Goal: Task Accomplishment & Management: Use online tool/utility

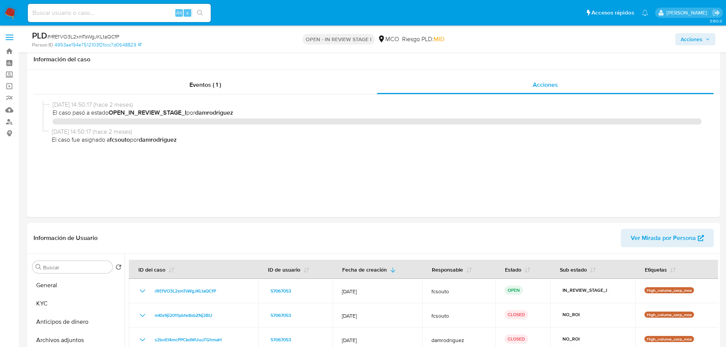
select select "10"
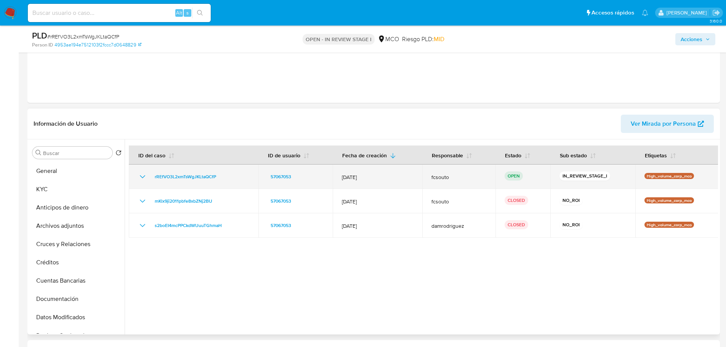
scroll to position [152, 0]
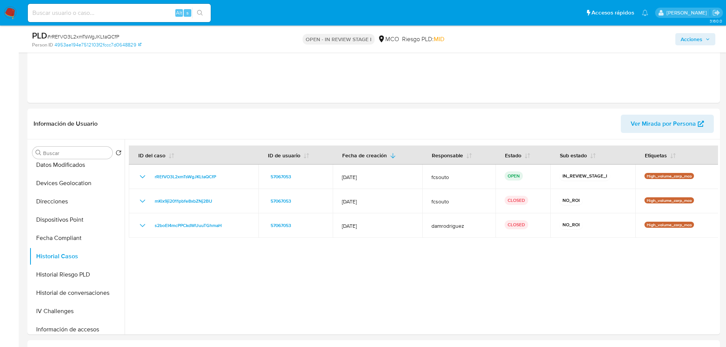
click at [704, 38] on span "Acciones" at bounding box center [694, 39] width 29 height 11
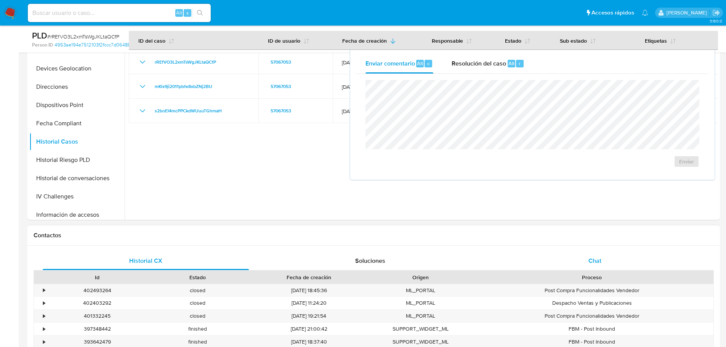
scroll to position [229, 0]
click at [594, 257] on span "Chat" at bounding box center [594, 261] width 13 height 9
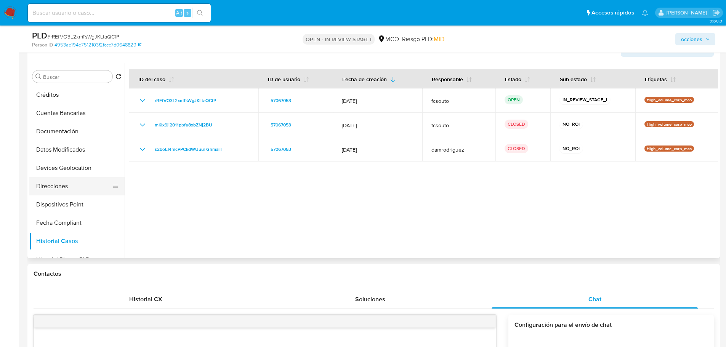
scroll to position [0, 0]
click at [67, 100] on button "General" at bounding box center [73, 95] width 89 height 18
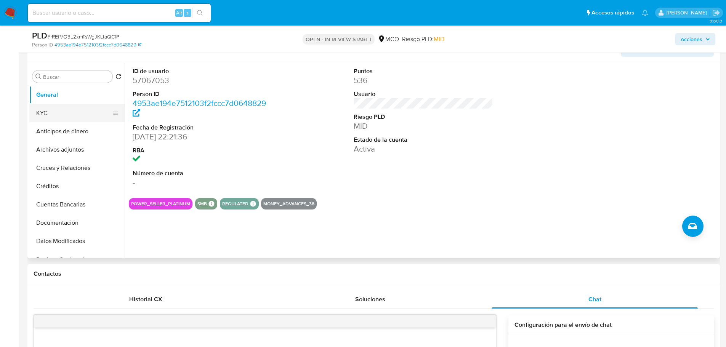
click at [70, 109] on button "KYC" at bounding box center [73, 113] width 89 height 18
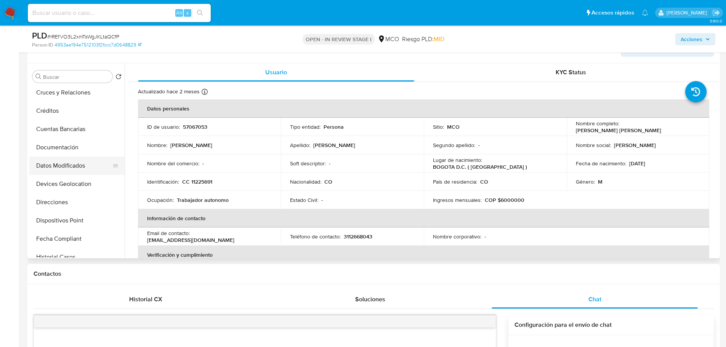
scroll to position [76, 0]
click at [74, 149] on button "Documentación" at bounding box center [73, 147] width 89 height 18
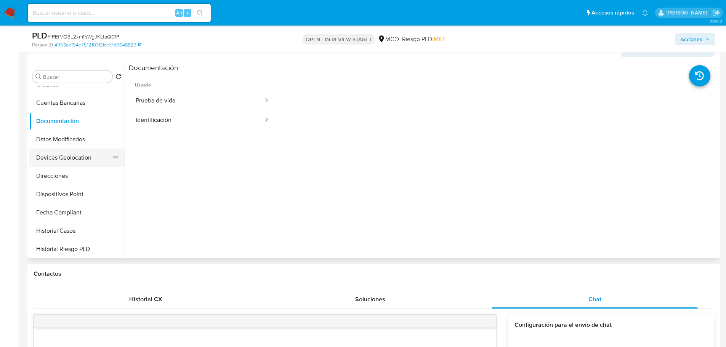
scroll to position [152, 0]
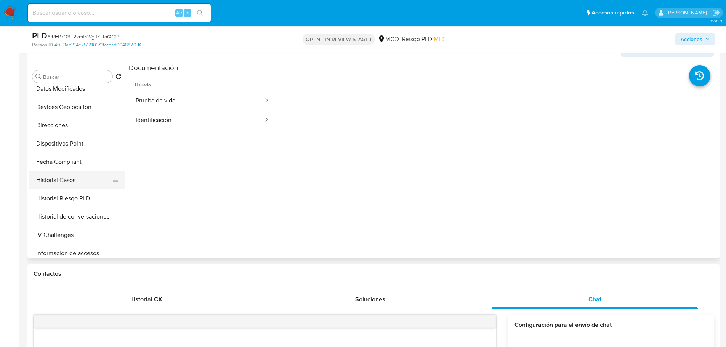
click at [70, 178] on button "Historial Casos" at bounding box center [73, 180] width 89 height 18
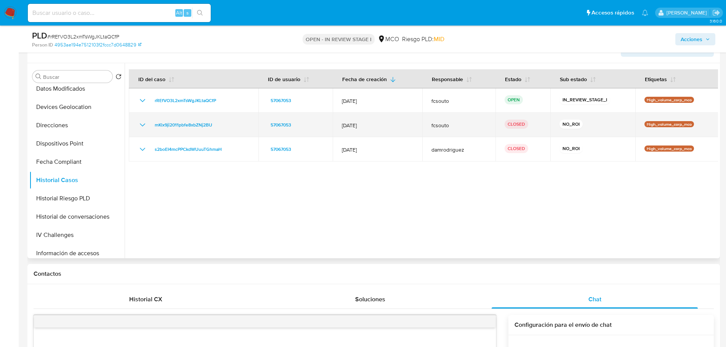
click at [144, 127] on icon "Mostrar/Ocultar" at bounding box center [142, 124] width 9 height 9
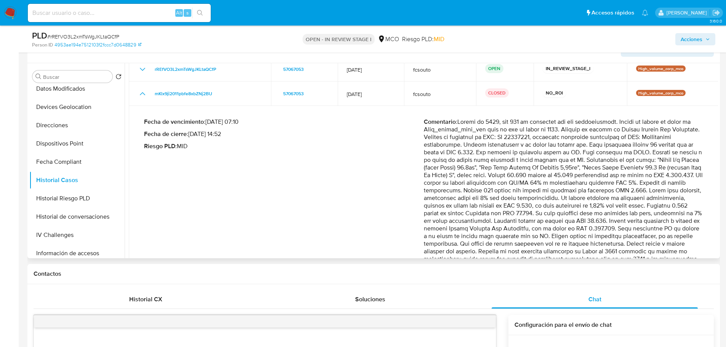
scroll to position [76, 0]
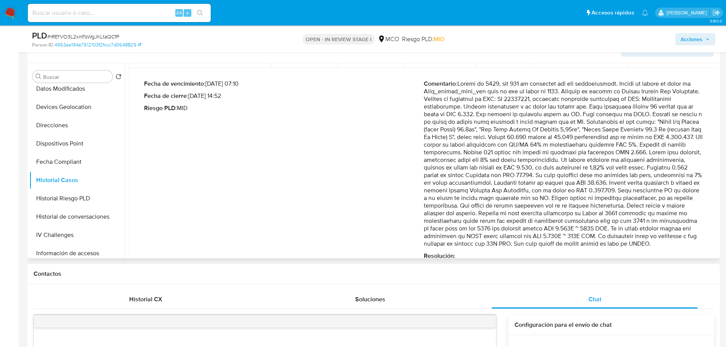
drag, startPoint x: 574, startPoint y: 206, endPoint x: 597, endPoint y: 241, distance: 41.6
click at [597, 241] on p "Comentario :" at bounding box center [564, 164] width 280 height 168
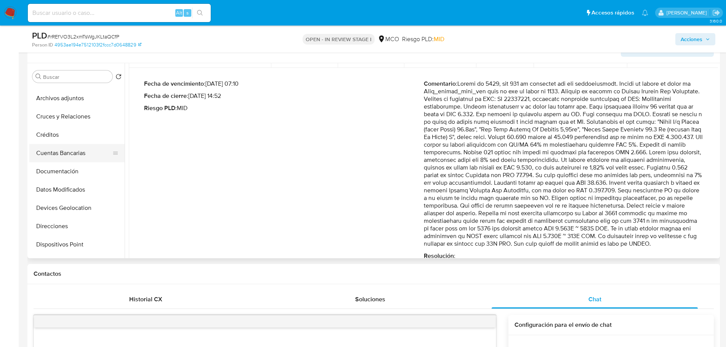
scroll to position [0, 0]
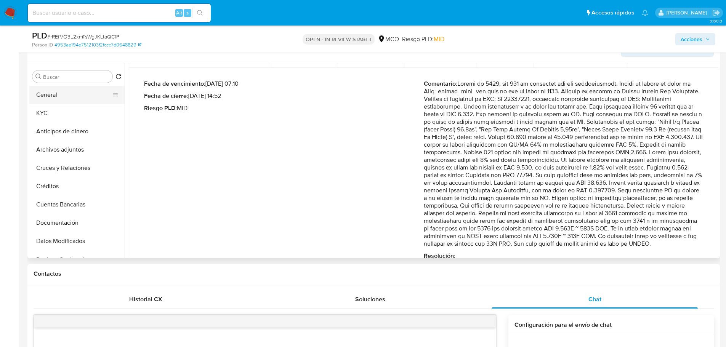
click at [58, 99] on button "General" at bounding box center [73, 95] width 89 height 18
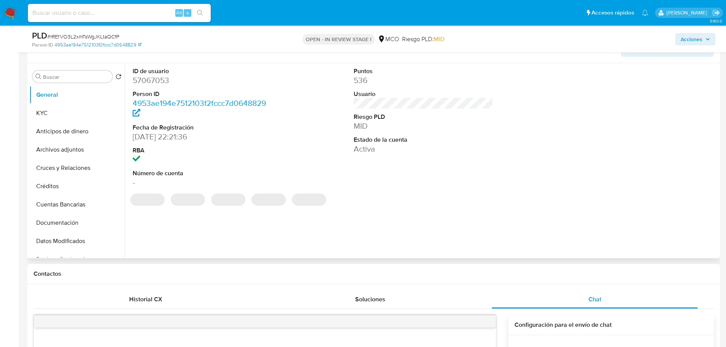
click at [155, 80] on dd "57067053" at bounding box center [203, 80] width 140 height 11
copy dd "57067053"
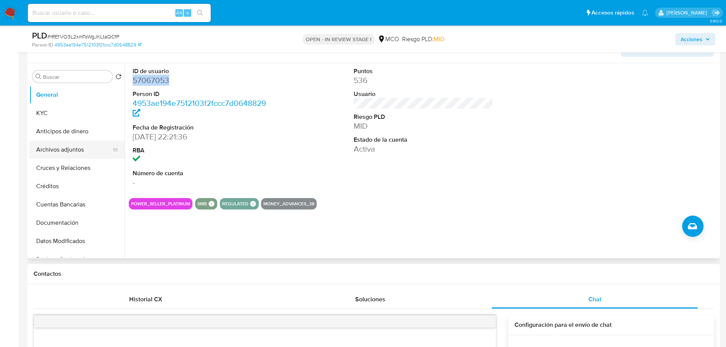
click at [61, 147] on button "Archivos adjuntos" at bounding box center [73, 150] width 89 height 18
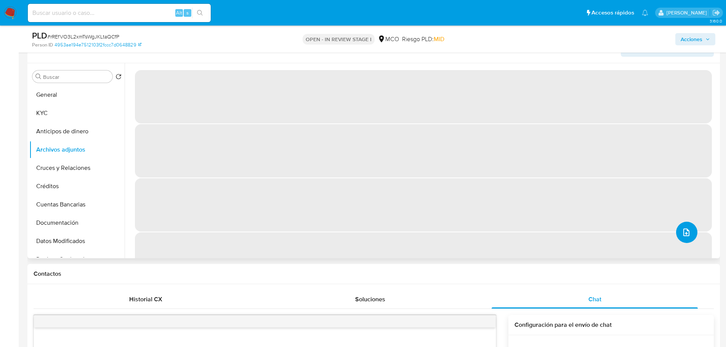
click at [688, 231] on button "upload-file" at bounding box center [686, 232] width 21 height 21
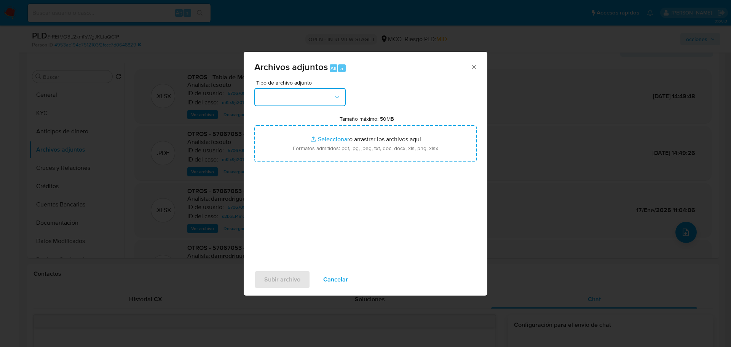
click at [319, 97] on button "button" at bounding box center [299, 97] width 91 height 18
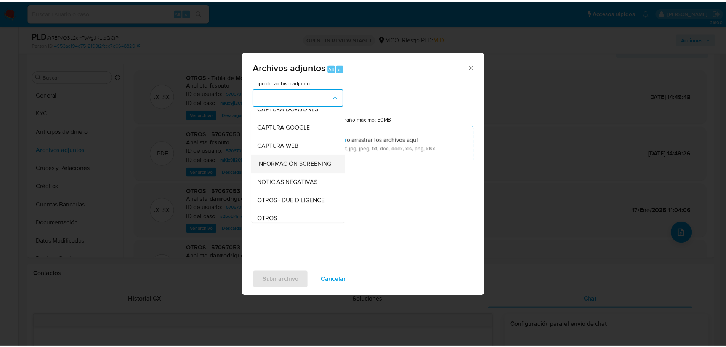
scroll to position [76, 0]
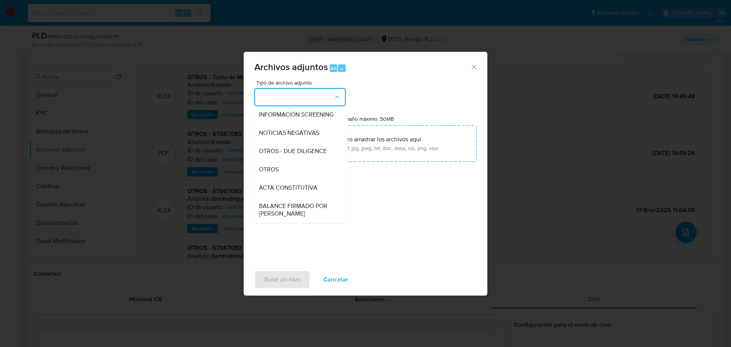
click at [304, 177] on div "OTROS" at bounding box center [298, 169] width 78 height 18
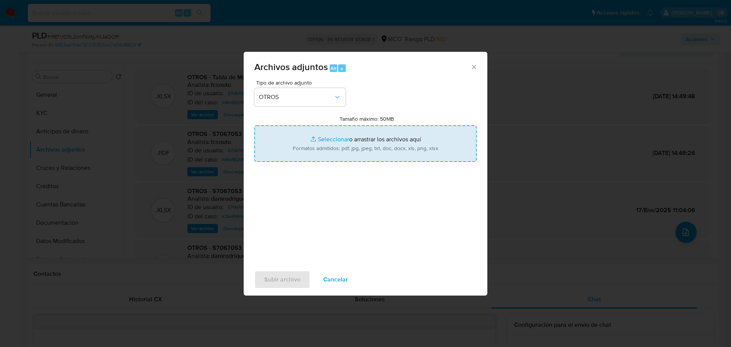
click at [341, 155] on input "Tamaño máximo: 50MB Seleccionar archivos" at bounding box center [365, 143] width 222 height 37
type input "C:\fakepath\Tabla de movimientos 57067053.xlsx"
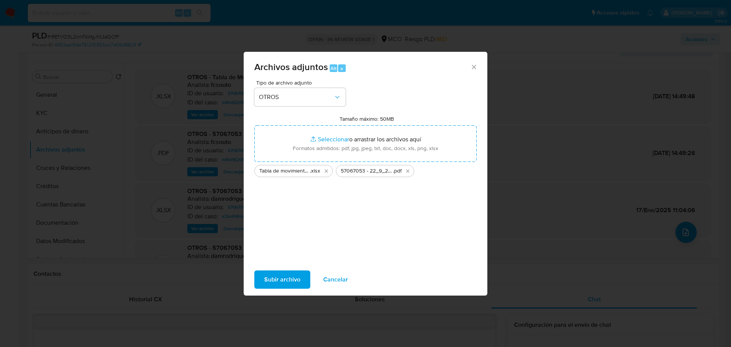
click at [290, 288] on span "Subir archivo" at bounding box center [282, 279] width 36 height 17
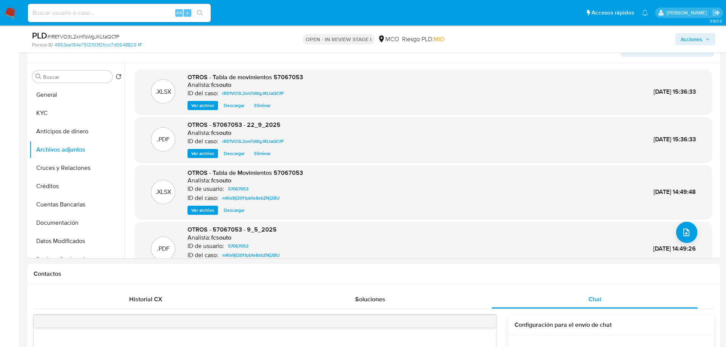
click at [688, 39] on span "Acciones" at bounding box center [691, 39] width 22 height 12
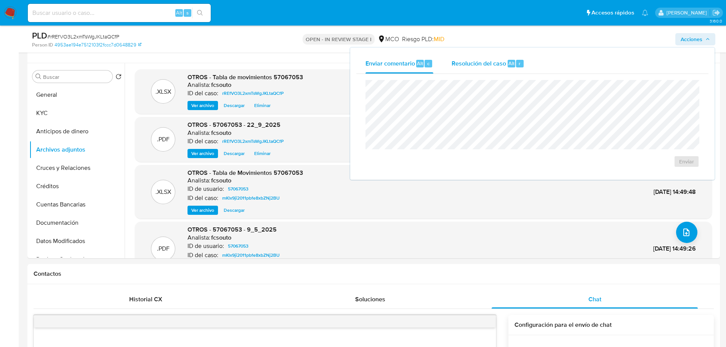
click at [481, 69] on div "Resolución del caso Alt r" at bounding box center [487, 64] width 73 height 20
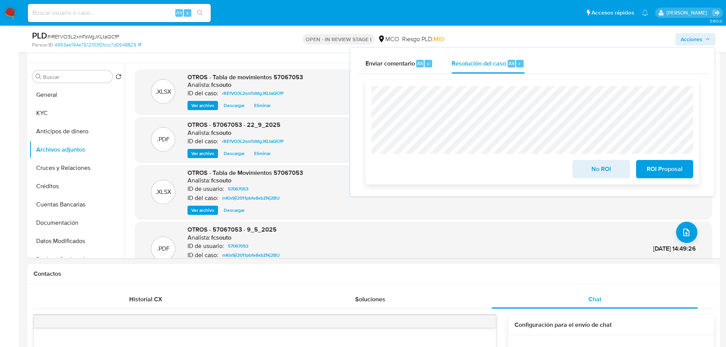
click at [592, 168] on span "No ROI" at bounding box center [600, 169] width 37 height 17
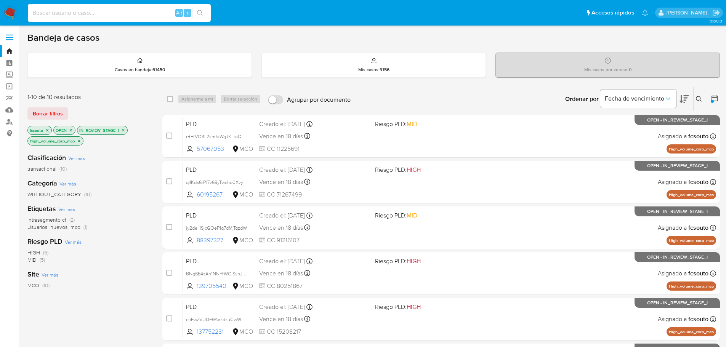
click at [70, 13] on input at bounding box center [119, 13] width 183 height 10
click at [110, 12] on input at bounding box center [119, 13] width 183 height 10
paste input "2377312513"
type input "2377312513"
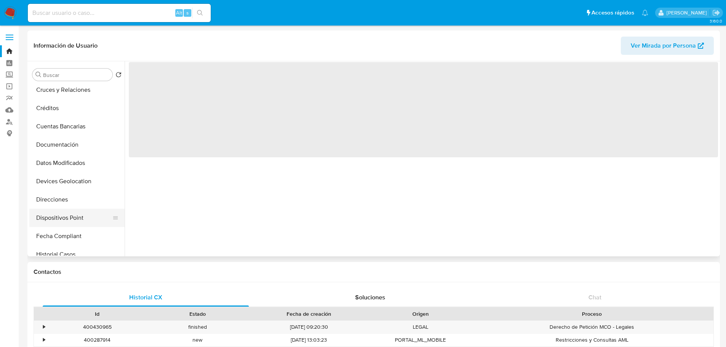
select select "10"
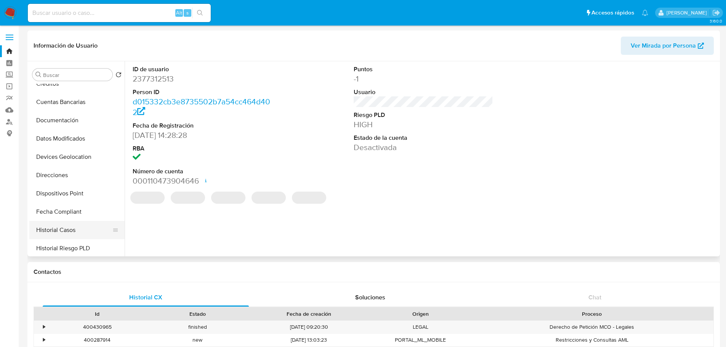
scroll to position [114, 0]
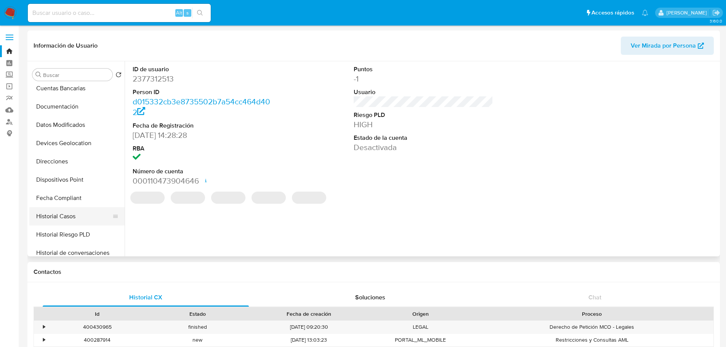
click at [65, 215] on button "Historial Casos" at bounding box center [73, 216] width 89 height 18
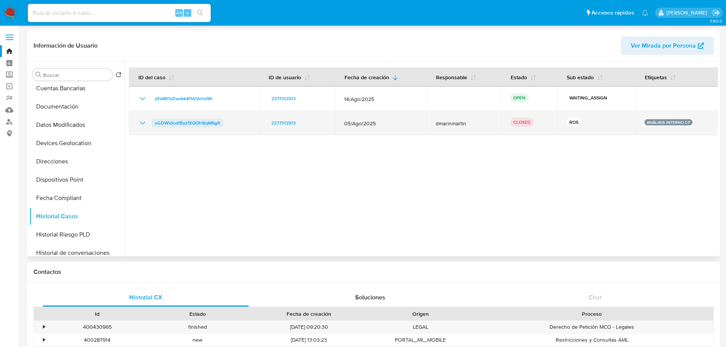
click at [202, 123] on span "oGDWVJodfByzfXQOh9jqM6gR" at bounding box center [188, 122] width 66 height 9
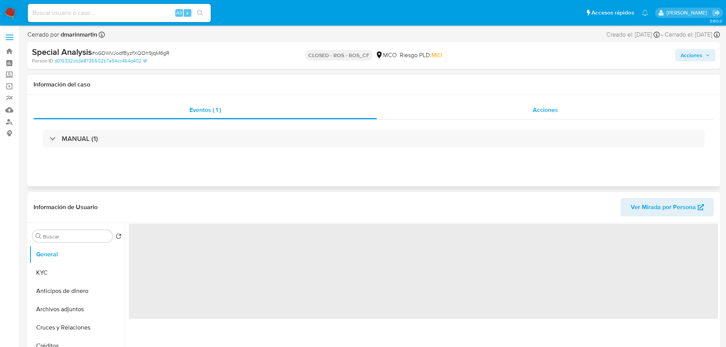
click at [555, 101] on div "Acciones" at bounding box center [545, 110] width 337 height 18
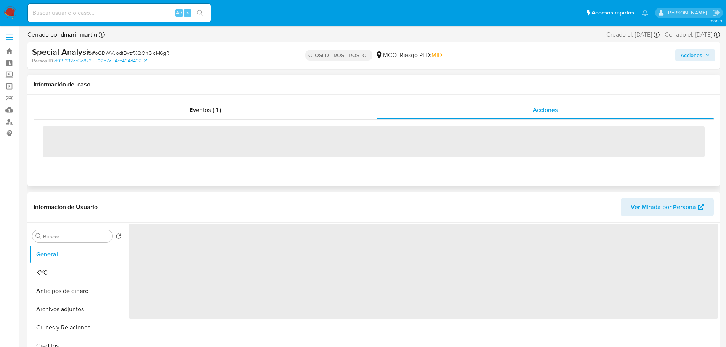
select select "10"
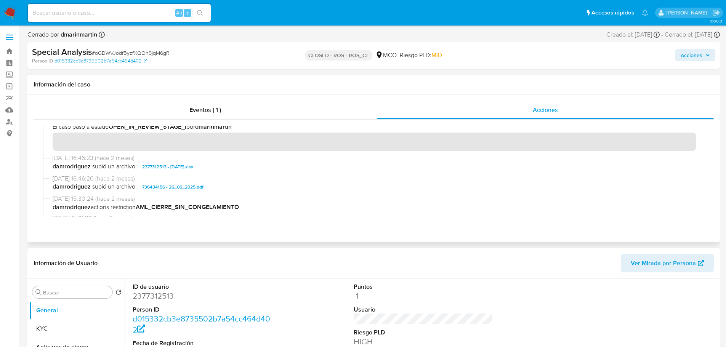
scroll to position [268, 0]
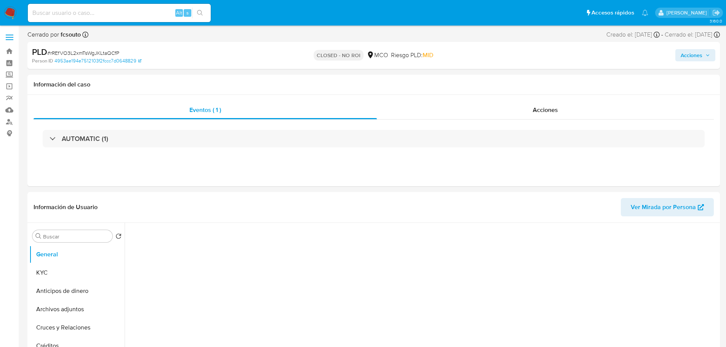
select select "10"
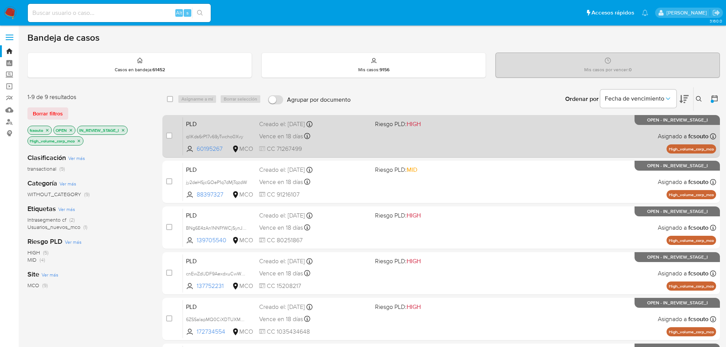
click at [351, 135] on div "Vence en 18 días Vence el [DATE] 07:06:45" at bounding box center [314, 136] width 110 height 10
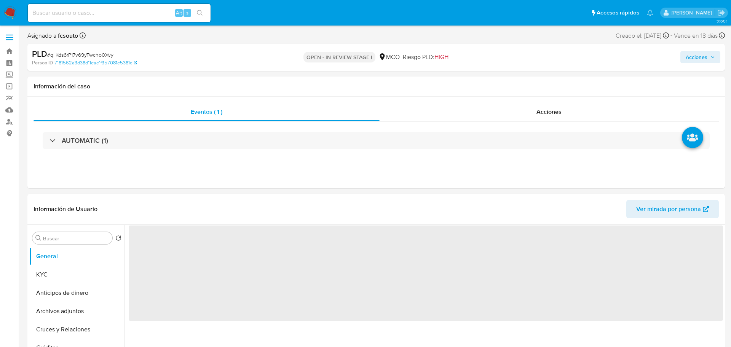
select select "10"
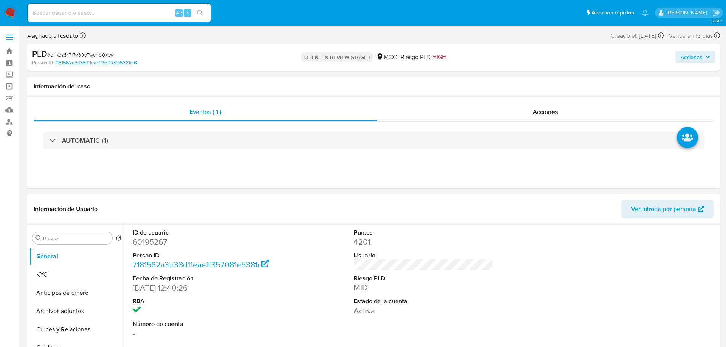
click at [149, 240] on dd "60195267" at bounding box center [203, 242] width 140 height 11
copy dd "60195267"
click at [151, 242] on dd "60195267" at bounding box center [203, 242] width 140 height 11
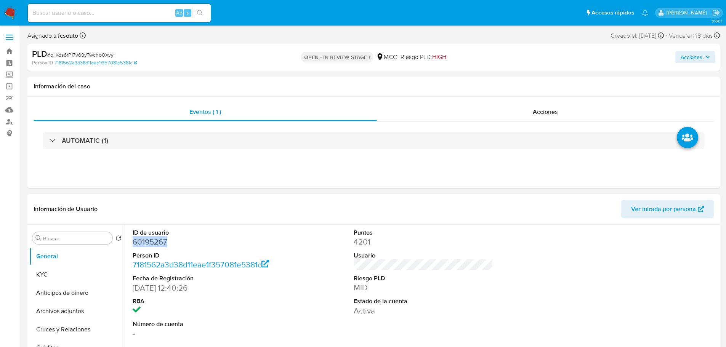
click at [152, 243] on dd "60195267" at bounding box center [203, 242] width 140 height 11
click at [147, 245] on dd "60195267" at bounding box center [203, 242] width 140 height 11
click at [156, 243] on dd "60195267" at bounding box center [203, 242] width 140 height 11
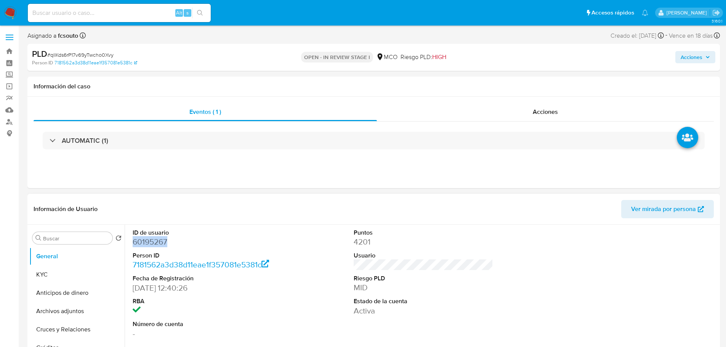
click at [156, 243] on dd "60195267" at bounding box center [203, 242] width 140 height 11
click at [160, 241] on dd "60195267" at bounding box center [203, 242] width 140 height 11
click at [257, 208] on header "Información de Usuario Ver mirada por persona" at bounding box center [374, 209] width 680 height 18
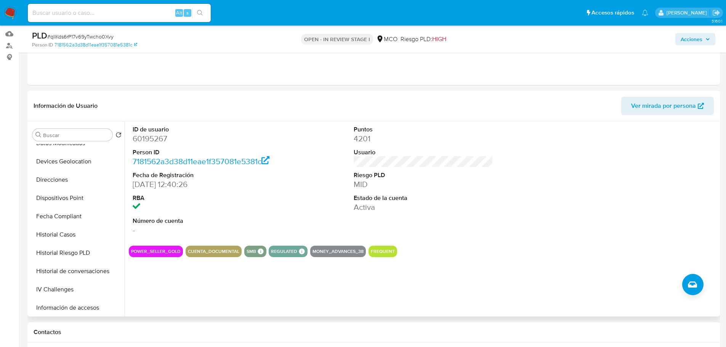
scroll to position [190, 0]
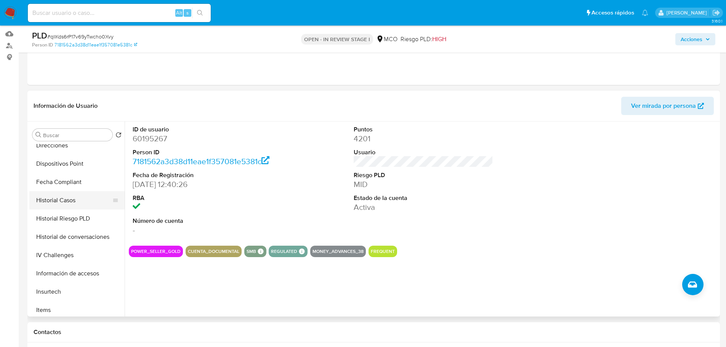
click at [84, 197] on button "Historial Casos" at bounding box center [73, 200] width 89 height 18
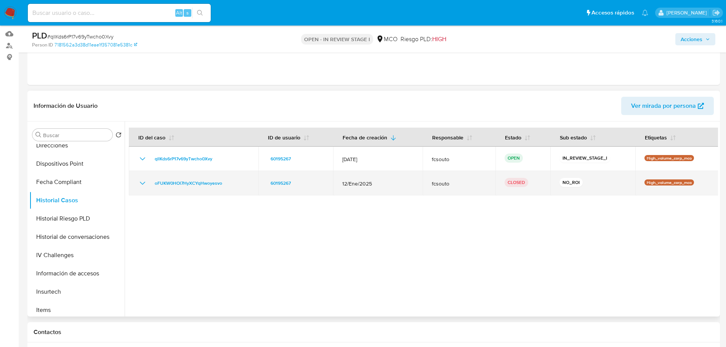
drag, startPoint x: 140, startPoint y: 181, endPoint x: 138, endPoint y: 188, distance: 7.1
click at [141, 183] on icon "Mostrar/Ocultar" at bounding box center [142, 183] width 9 height 9
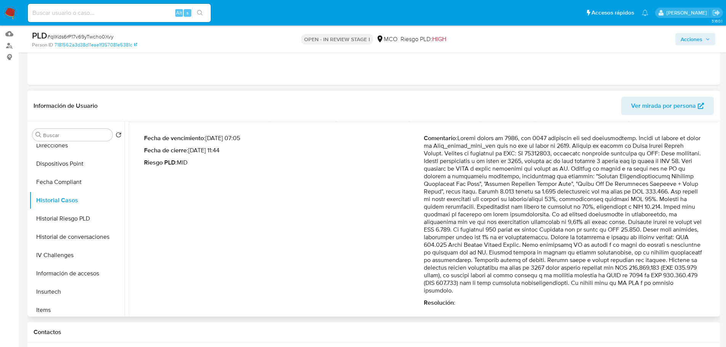
scroll to position [76, 0]
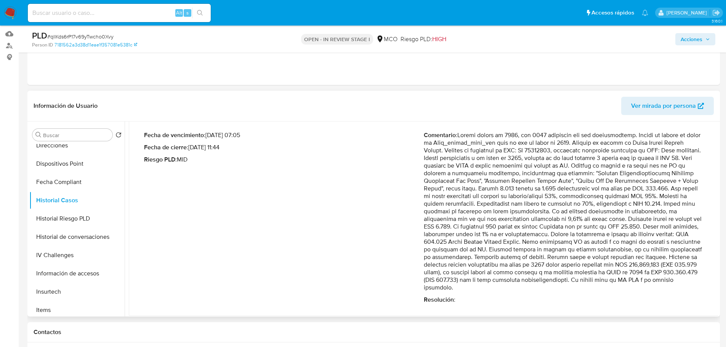
drag, startPoint x: 422, startPoint y: 266, endPoint x: 536, endPoint y: 284, distance: 115.3
click at [536, 284] on p "Comentario :" at bounding box center [564, 211] width 280 height 160
